Goal: Task Accomplishment & Management: Manage account settings

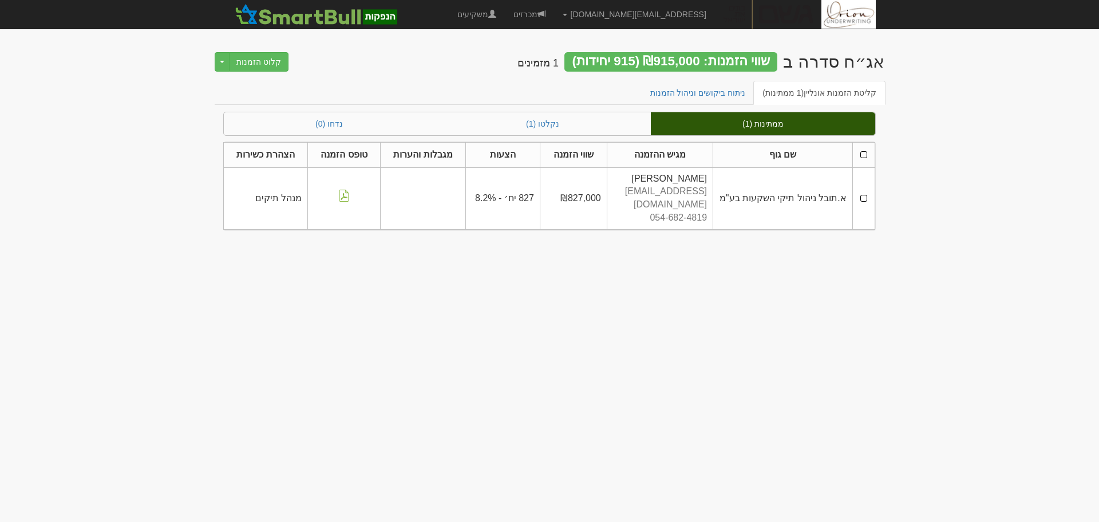
click at [572, 111] on div "קליטת הזמנות אונליין (1 ממתינות) ניתוח ביקושים וניהול הזמנות" at bounding box center [550, 96] width 670 height 31
click at [572, 112] on link "נקלטו (1)" at bounding box center [543, 123] width 216 height 23
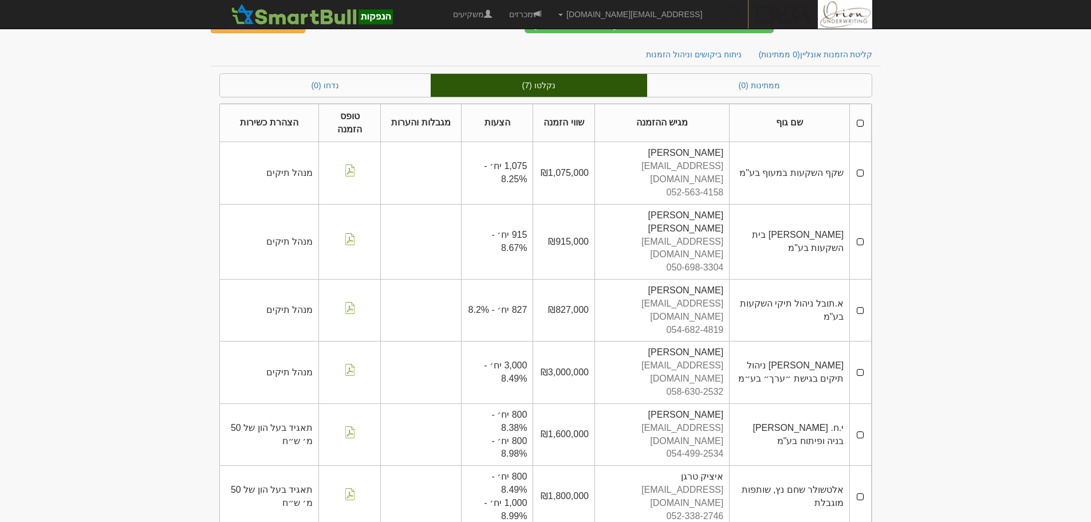
scroll to position [53, 0]
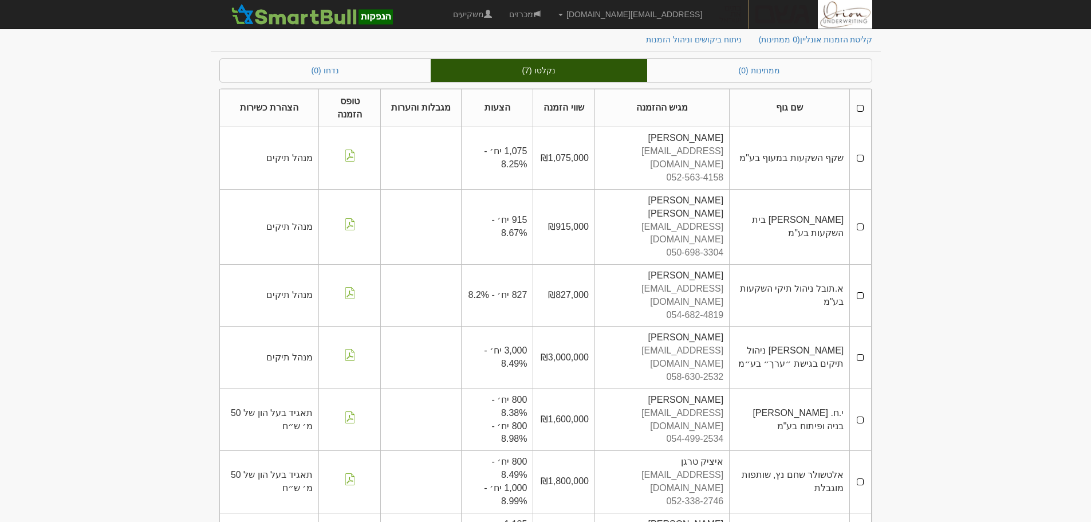
click at [559, 66] on link "נקלטו (7)" at bounding box center [539, 70] width 216 height 23
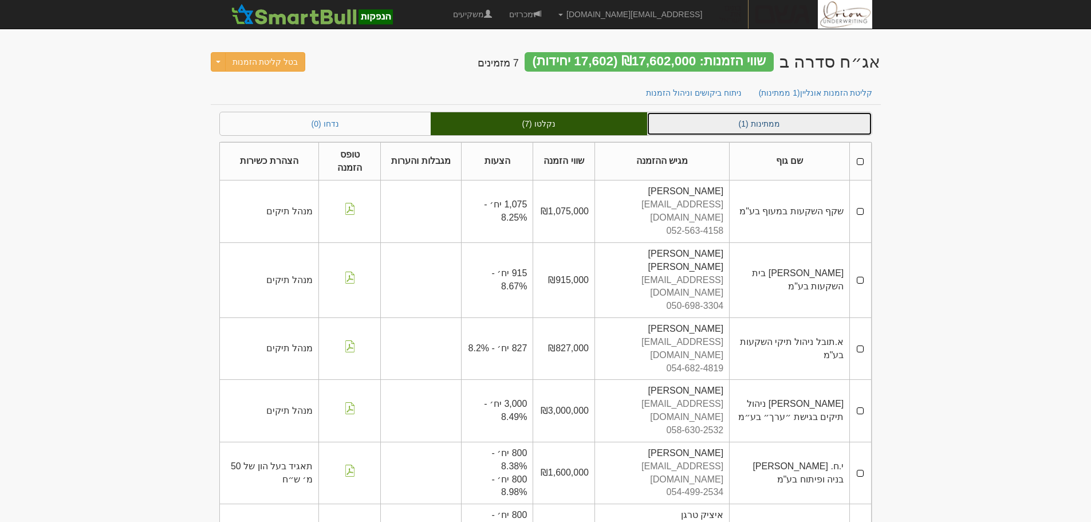
click at [776, 123] on link "ממתינות (1)" at bounding box center [759, 123] width 224 height 23
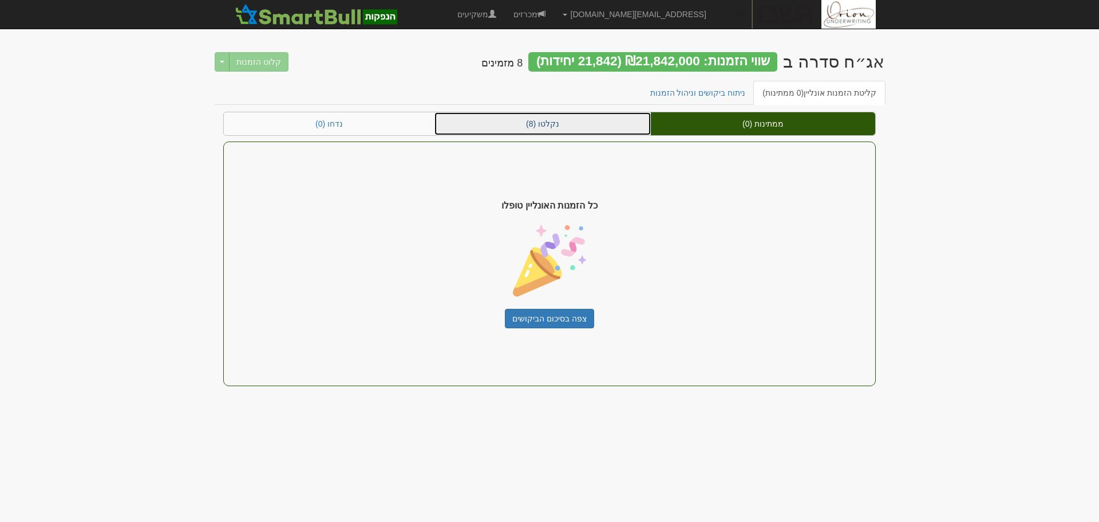
click at [595, 132] on link "נקלטו (8)" at bounding box center [543, 123] width 216 height 23
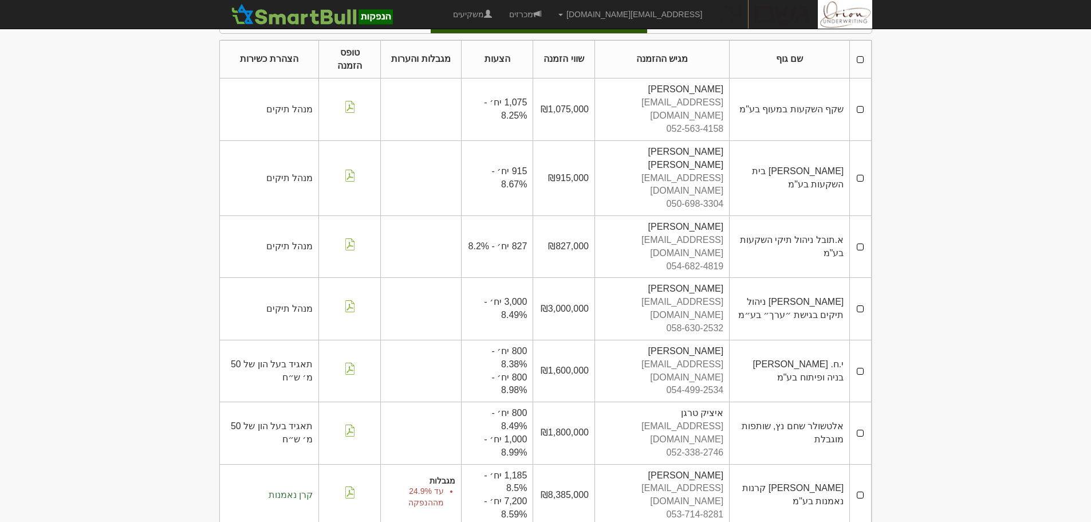
scroll to position [74, 0]
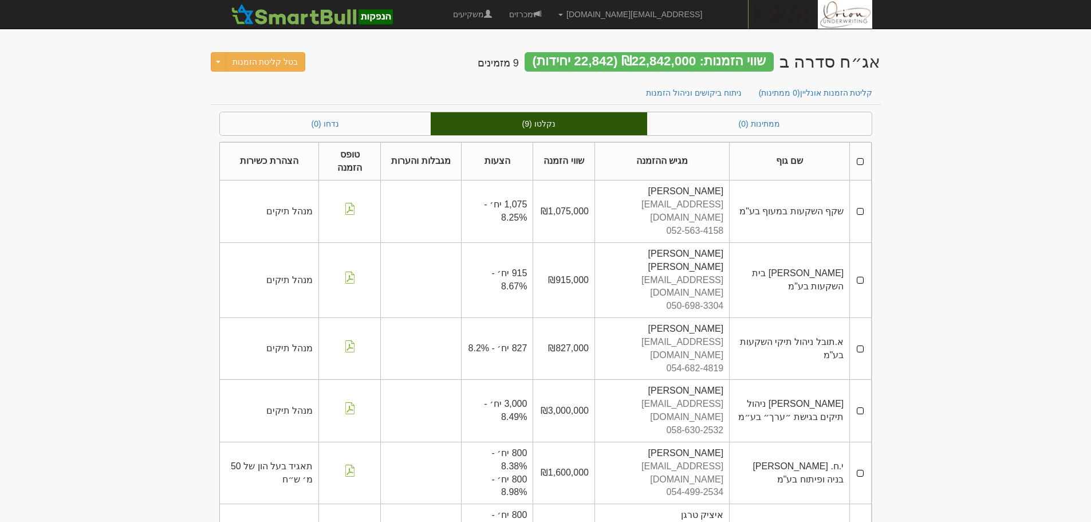
scroll to position [151, 0]
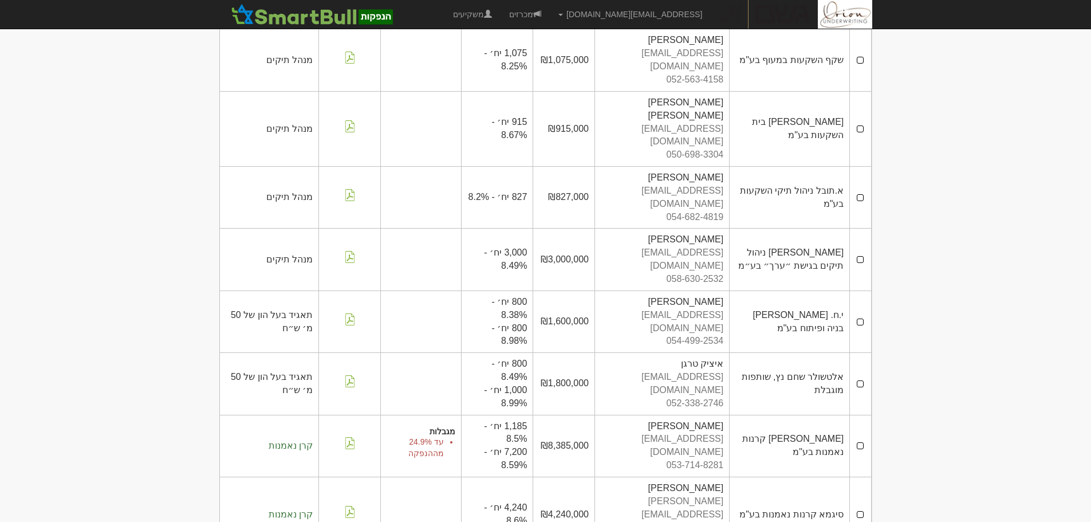
click at [998, 368] on body "ori@orion-uw.com הגדרות חשבונות הנפקה תבניות הודעות קיבול" at bounding box center [545, 238] width 1091 height 778
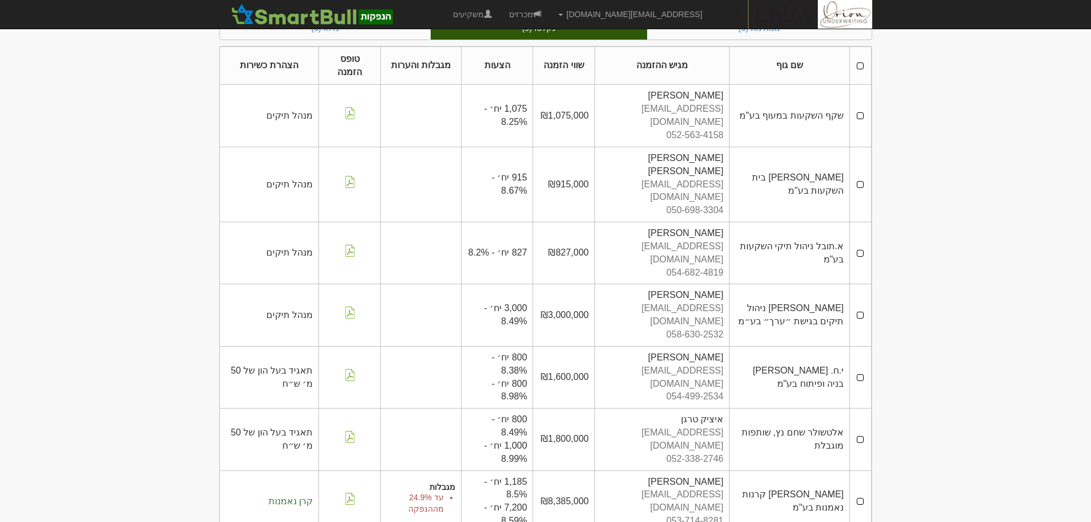
scroll to position [37, 0]
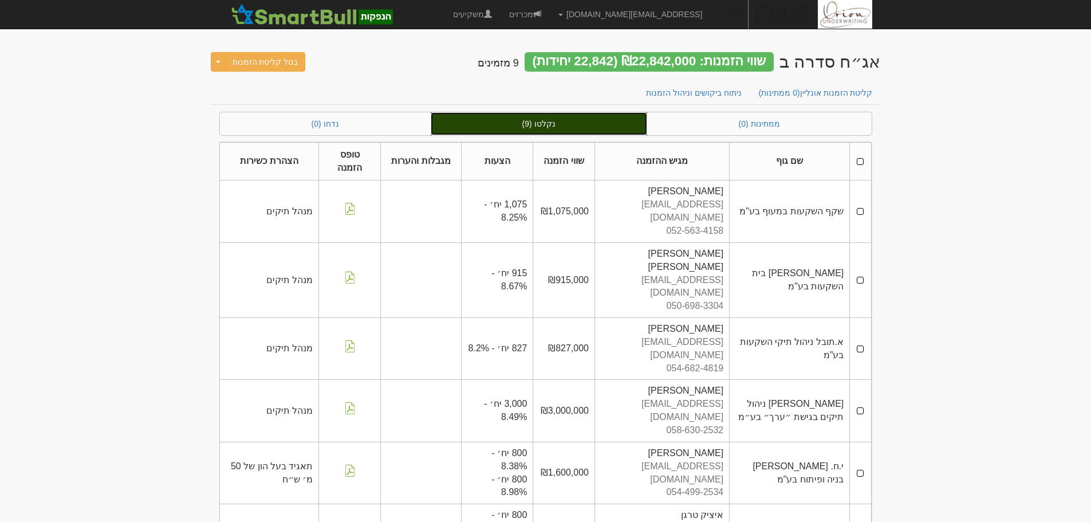
click at [543, 129] on link "נקלטו (9)" at bounding box center [539, 123] width 216 height 23
click at [546, 123] on link "נקלטו (9)" at bounding box center [539, 123] width 216 height 23
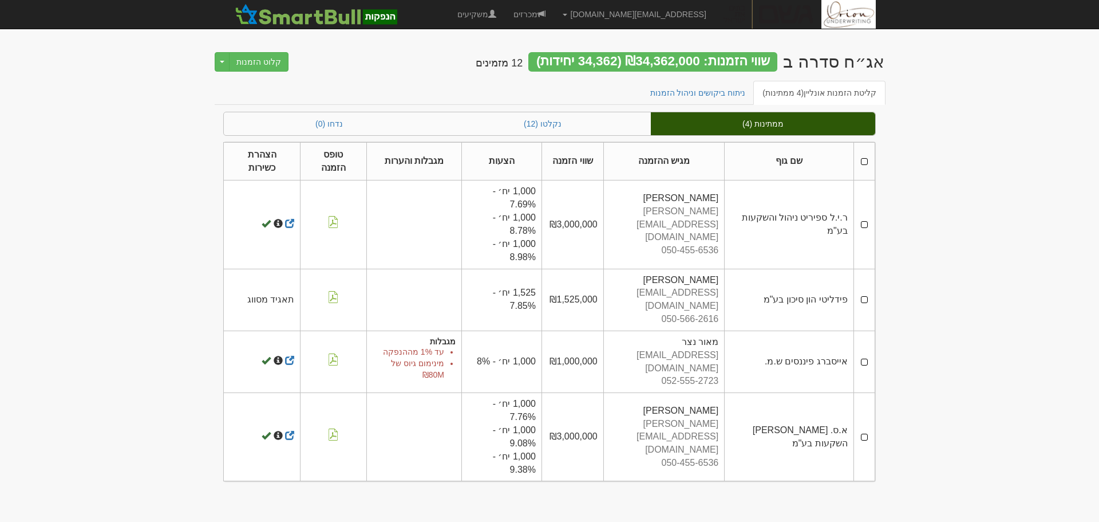
click at [1005, 231] on body "[EMAIL_ADDRESS][DOMAIN_NAME] הגדרות חשבונות הנפקה תבניות הודעות קיבול" at bounding box center [549, 261] width 1099 height 522
click at [934, 160] on body "[EMAIL_ADDRESS][DOMAIN_NAME] הגדרות חשבונות הנפקה תבניות הודעות קיבול" at bounding box center [549, 261] width 1099 height 522
click at [648, 57] on div "שווי הזמנות: ₪34,362,000 (34,362 יחידות)" at bounding box center [652, 61] width 249 height 19
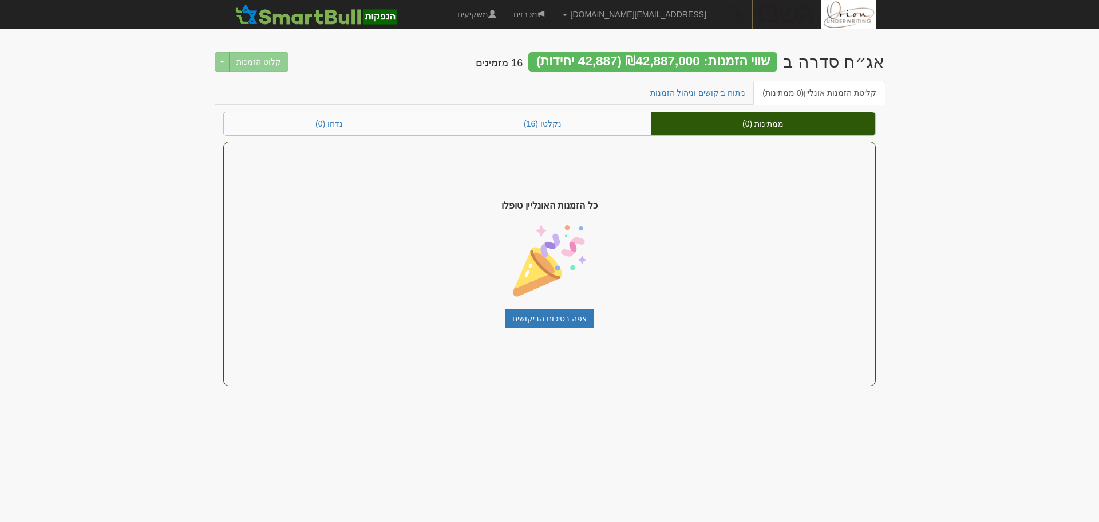
click at [536, 106] on div "קליטת הזמנות אונליין (0 ממתינות) ניתוח ביקושים וניהול הזמנות" at bounding box center [550, 96] width 670 height 31
click at [540, 126] on link "נקלטו (16)" at bounding box center [543, 123] width 216 height 23
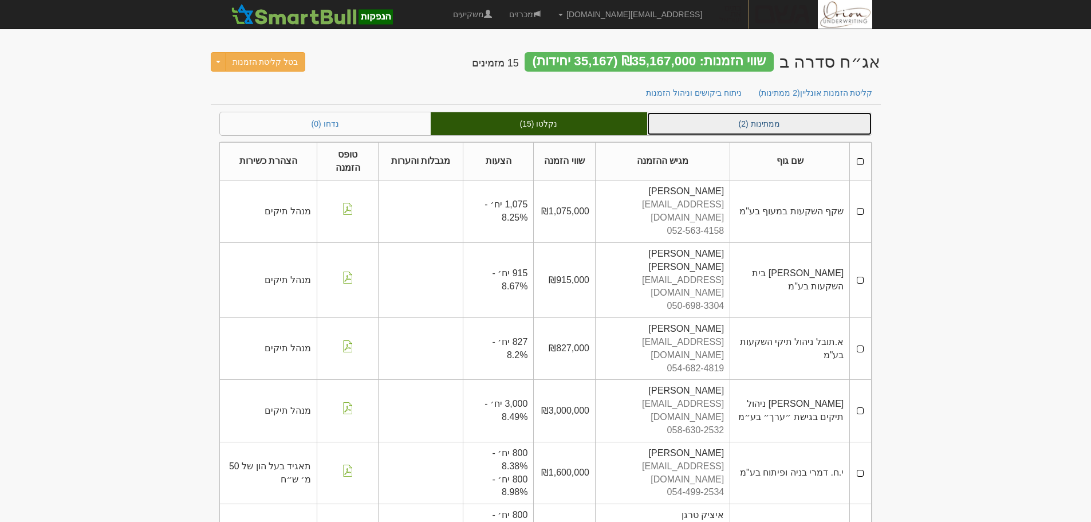
click at [726, 125] on link "ממתינות (2)" at bounding box center [759, 123] width 224 height 23
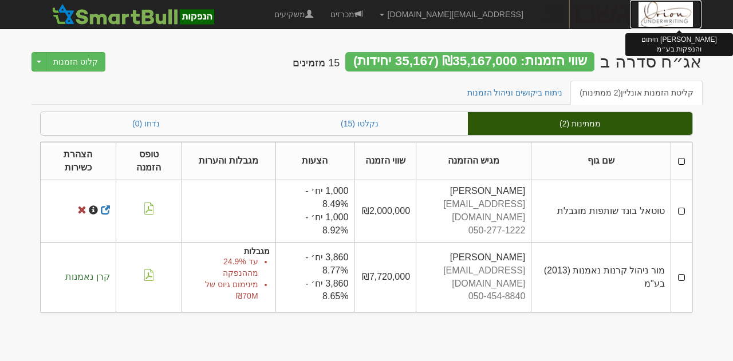
click at [654, 14] on img at bounding box center [665, 14] width 54 height 29
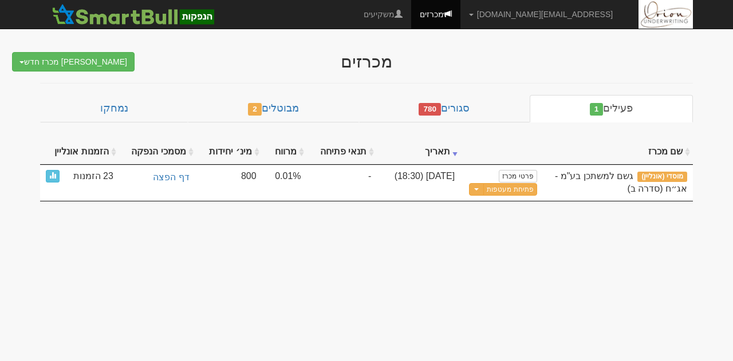
click at [386, 218] on body "ori@orion-uw.com הגדרות חשבונות הנפקה תבניות הודעות קיבול" at bounding box center [366, 180] width 733 height 361
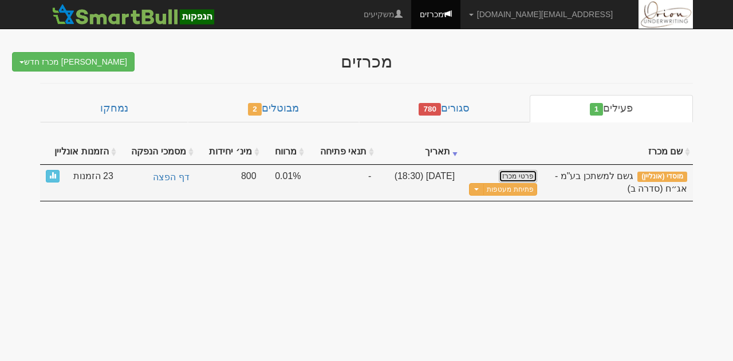
click at [513, 175] on link "פרטי מכרז" at bounding box center [518, 176] width 38 height 13
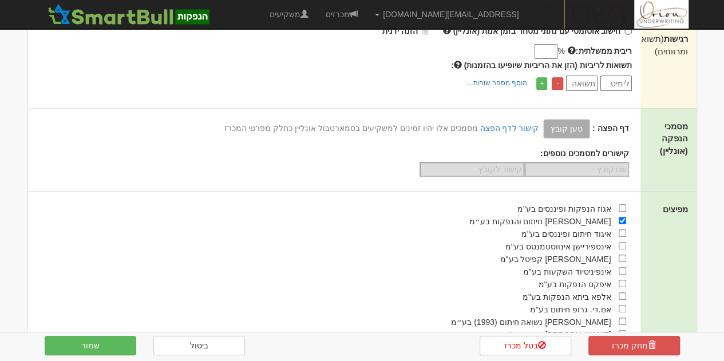
scroll to position [344, 0]
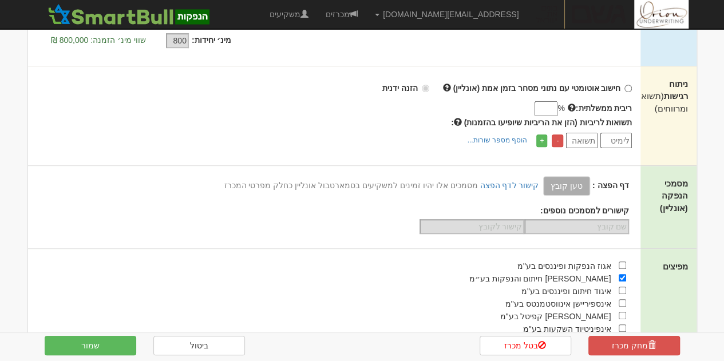
click at [611, 123] on span "תשואות לריביות (הזן את הריביות שיופיעו בהזמנות)" at bounding box center [548, 122] width 168 height 9
click at [551, 106] on input "ריבית ממשלתית:" at bounding box center [546, 108] width 23 height 15
click at [543, 109] on input "ריבית ממשלתית:" at bounding box center [546, 108] width 23 height 15
click at [539, 101] on input "ריבית ממשלתית:" at bounding box center [546, 108] width 23 height 15
type input "3.98"
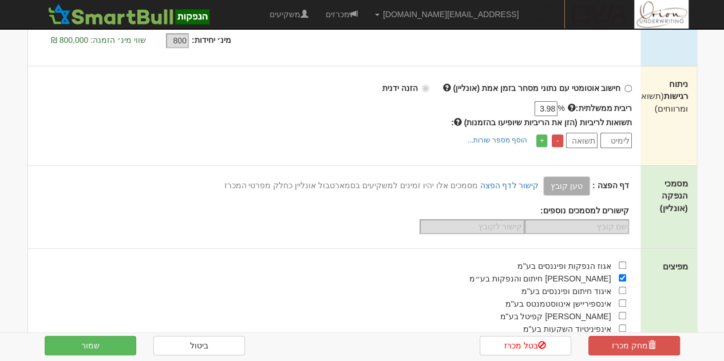
click at [298, 163] on div "חישוב אוטומטי עם נתוני מסחר בזמן אמת (אונליין) הזנה ידנית ריבית ממשלתית: % 3.98…" at bounding box center [334, 115] width 613 height 99
drag, startPoint x: 159, startPoint y: 269, endPoint x: 156, endPoint y: 276, distance: 7.4
click at [159, 269] on div "אגוז הנפקות ופיננסים בע"מ" at bounding box center [327, 265] width 599 height 13
click at [305, 169] on div "דף הפצה : טען קובץ קישור לדף הפצה מסמכים אלו יהיו זמינים למשקיעים בסמארטבול אונ…" at bounding box center [334, 207] width 613 height 82
click at [432, 130] on div "תשואות לריביות (הזן את הריביות שיופיעו בהזמנות) : - +" at bounding box center [335, 132] width 596 height 31
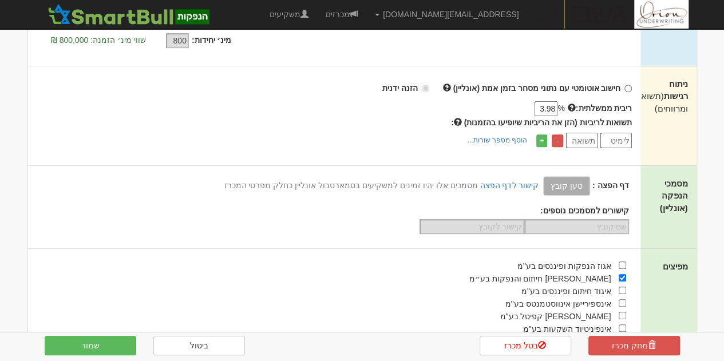
click at [417, 178] on div "דף הפצה : טען קובץ קישור לדף הפצה מסמכים אלו יהיו זמינים למשקיעים בסמארטבול אונ…" at bounding box center [329, 185] width 602 height 19
click at [516, 121] on span "תשואות לריביות (הזן את הריביות שיופיעו בהזמנות)" at bounding box center [548, 122] width 168 height 9
click at [112, 302] on div "אינספיריישן אינווסטמנטס בע"מ" at bounding box center [327, 303] width 599 height 13
click at [112, 330] on div "אינפיניטיוד השקעות בע"מ" at bounding box center [327, 328] width 599 height 13
click at [112, 340] on button "שמור" at bounding box center [91, 345] width 92 height 19
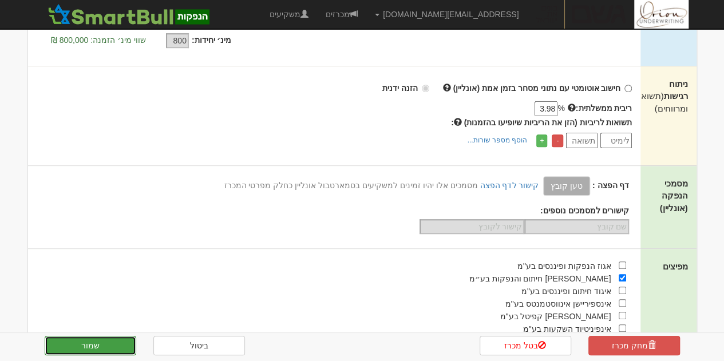
scroll to position [458, 0]
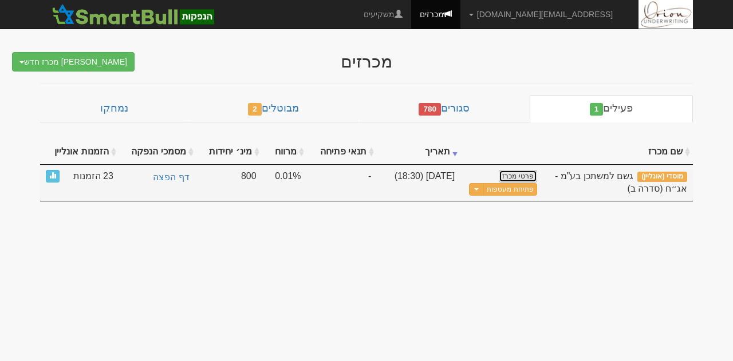
click at [526, 173] on link "פרטי מכרז" at bounding box center [518, 176] width 38 height 13
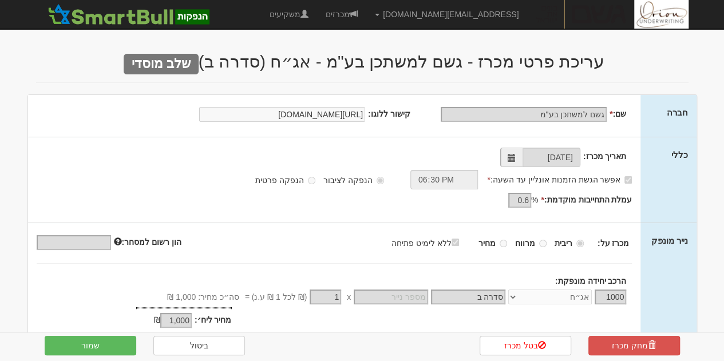
scroll to position [286, 0]
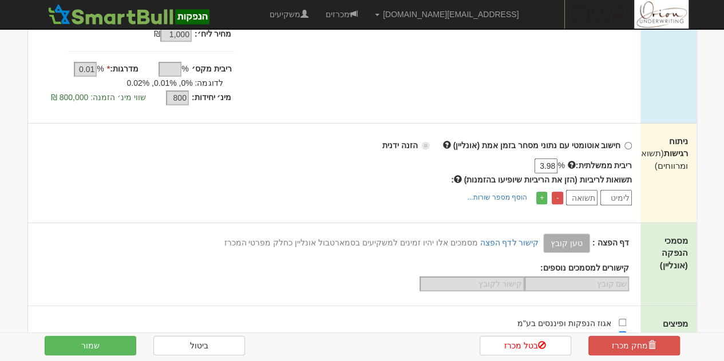
click at [313, 177] on div "תשואות לריביות (הזן את הריביות שיופיעו בהזמנות) : - +" at bounding box center [335, 189] width 596 height 31
click at [85, 352] on button "שמור" at bounding box center [91, 345] width 92 height 19
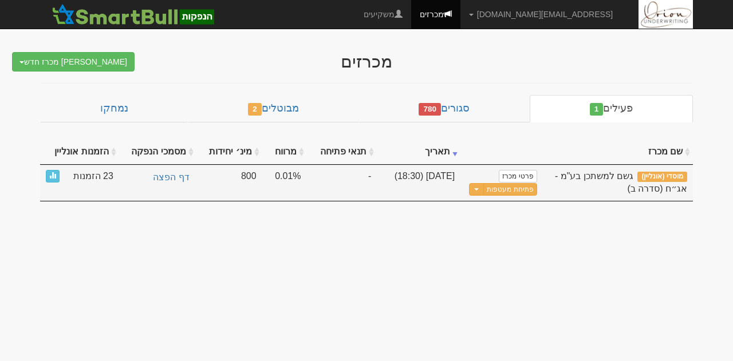
click at [591, 180] on div "גשם למשתכן בע"מ - אג״ח (סדרה ב)" at bounding box center [618, 183] width 139 height 26
click at [519, 184] on button "פתיחת מעטפות" at bounding box center [509, 189] width 53 height 13
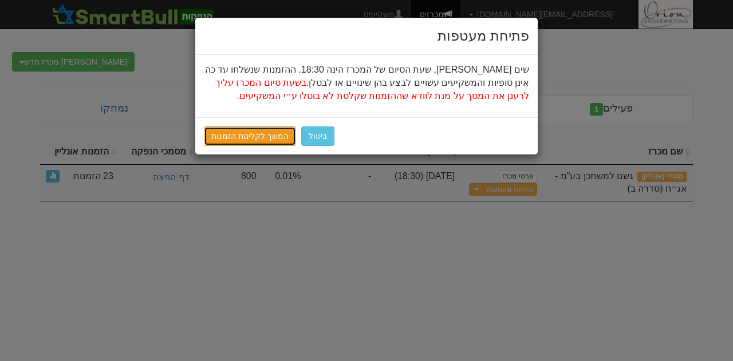
click at [237, 137] on link "המשך לקליטת הזמנות" at bounding box center [250, 136] width 92 height 19
